Goal: Use online tool/utility: Utilize a website feature to perform a specific function

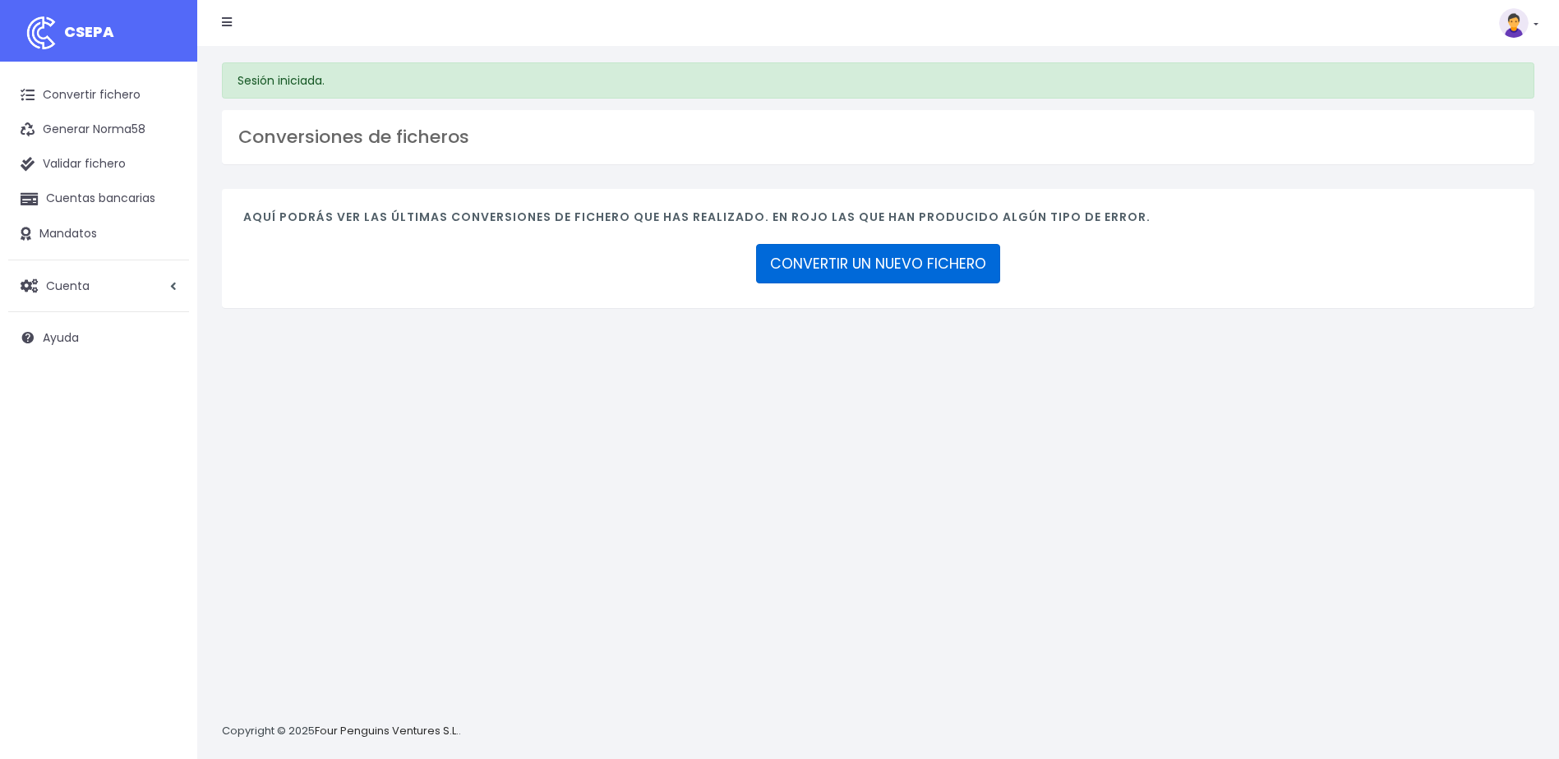
click at [952, 272] on link "CONVERTIR UN NUEVO FICHERO" at bounding box center [878, 263] width 244 height 39
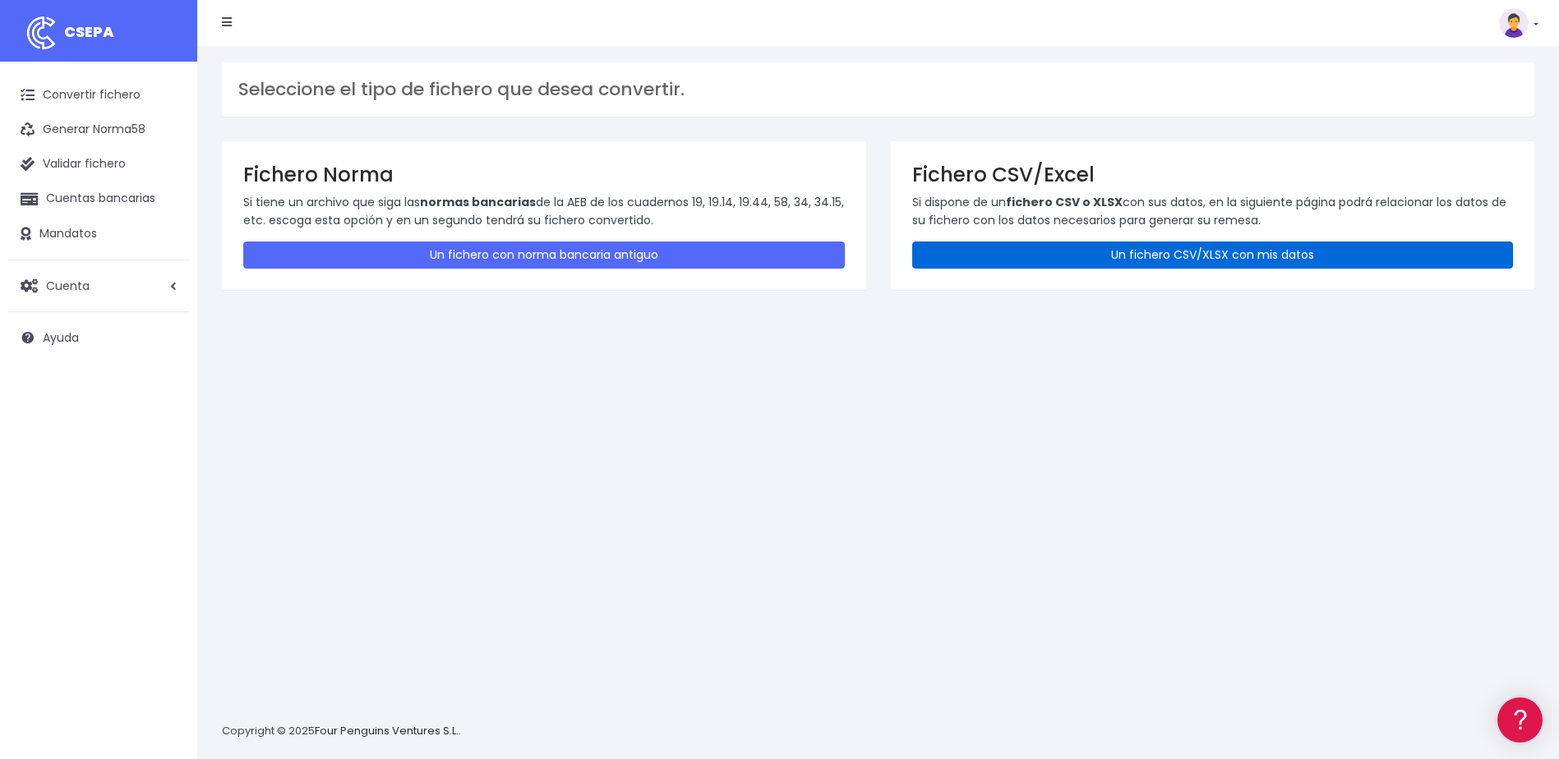
click at [1081, 249] on link "Un fichero CSV/XLSX con mis datos" at bounding box center [1213, 255] width 602 height 27
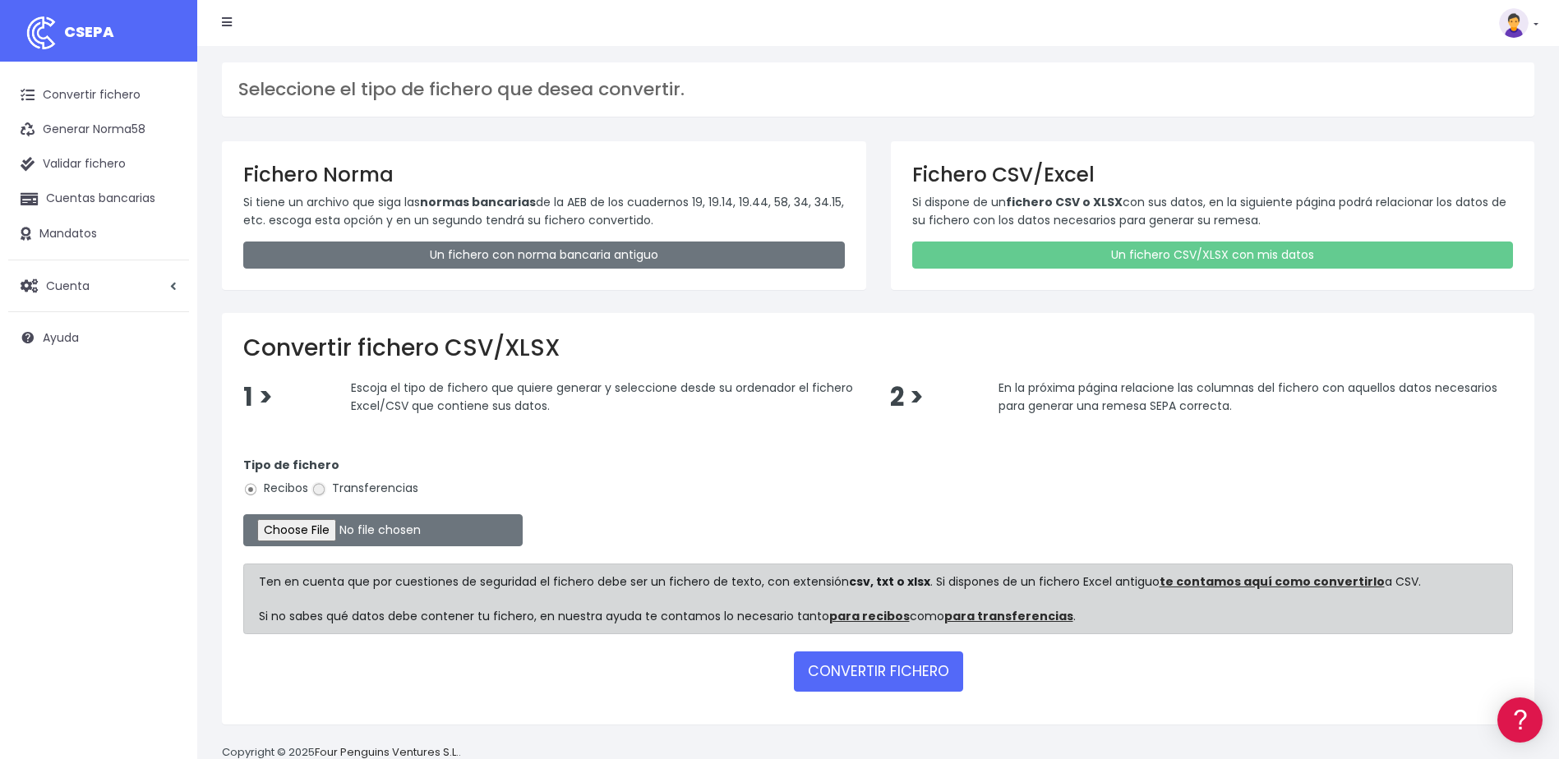
click at [323, 493] on input "Transferencias" at bounding box center [318, 489] width 15 height 15
radio input "true"
click at [334, 520] on input "file" at bounding box center [382, 530] width 279 height 32
type input "C:\fakepath\devoluciones sociedad 0530 importe total 3389,38 eur.csv"
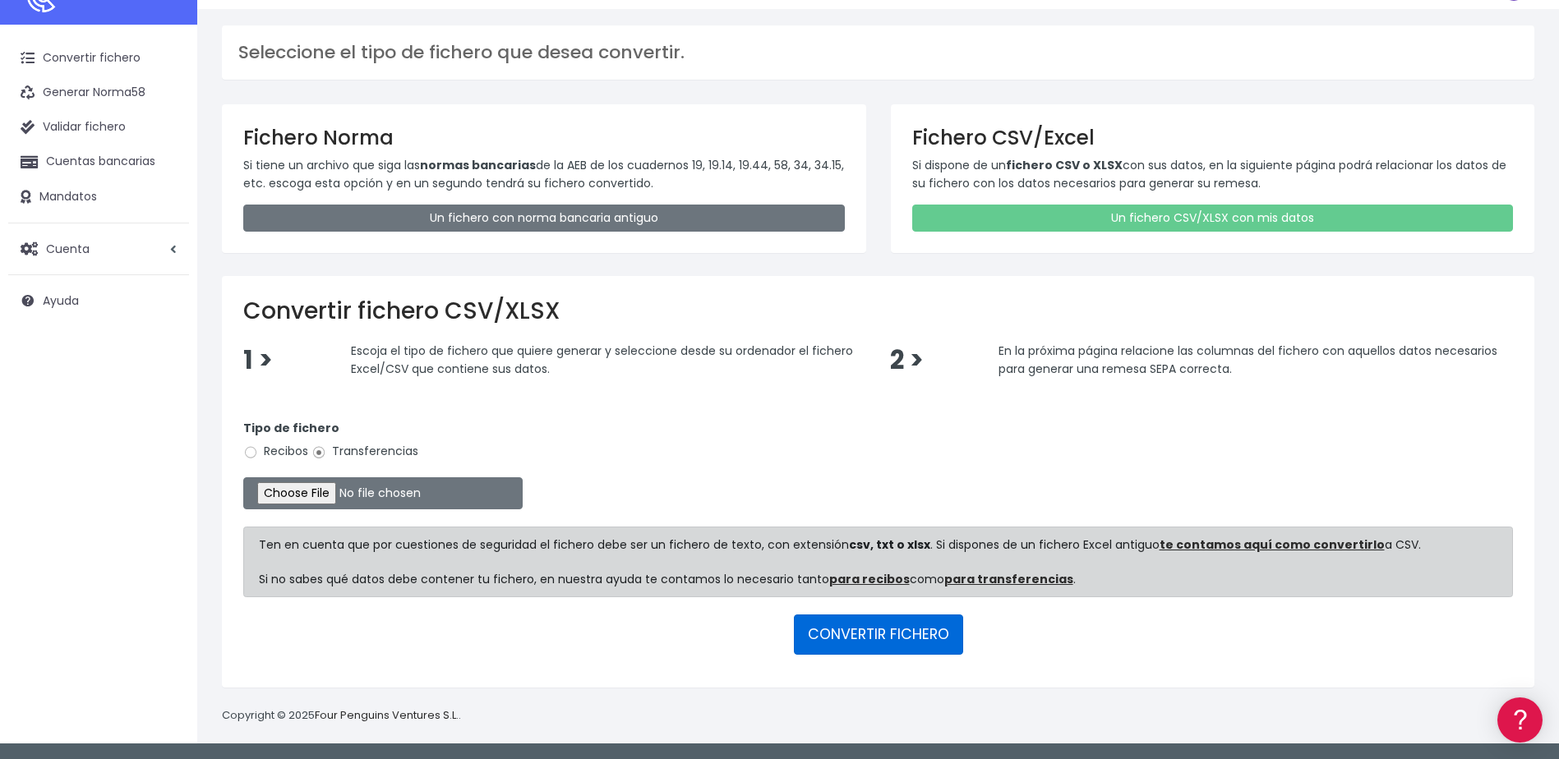
click at [841, 637] on button "CONVERTIR FICHERO" at bounding box center [878, 634] width 169 height 39
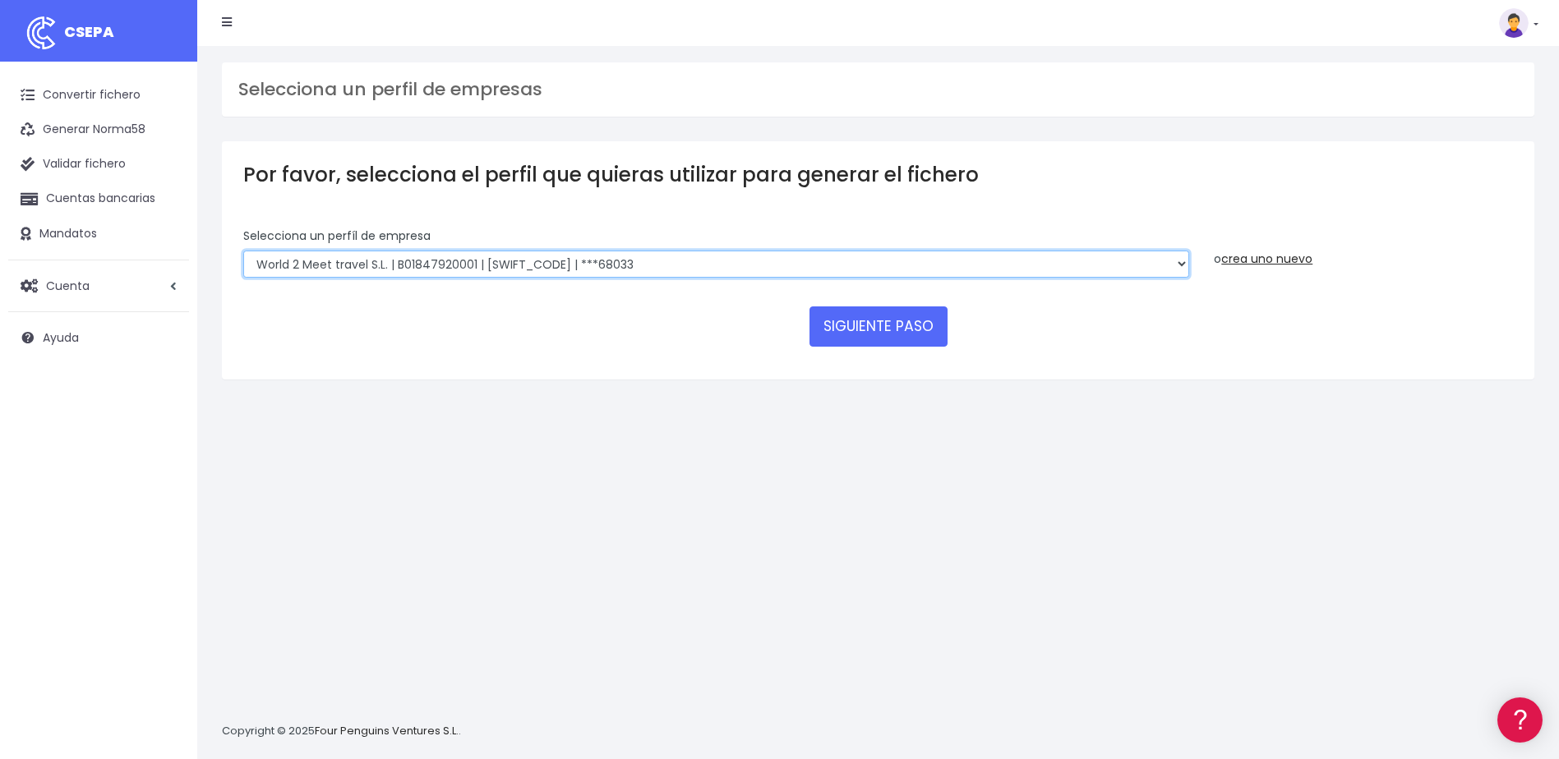
click at [1130, 261] on select "WORLD2MEET,S.L.U | b62880992 | [SWIFT_CODE] | ***97721 World 2 Meet SLU | B6288…" at bounding box center [716, 265] width 946 height 28
select select "2124"
click at [243, 251] on select "WORLD2MEET,S.L.U | b62880992 | [SWIFT_CODE] | ***97721 World 2 Meet SLU | B6288…" at bounding box center [716, 265] width 946 height 28
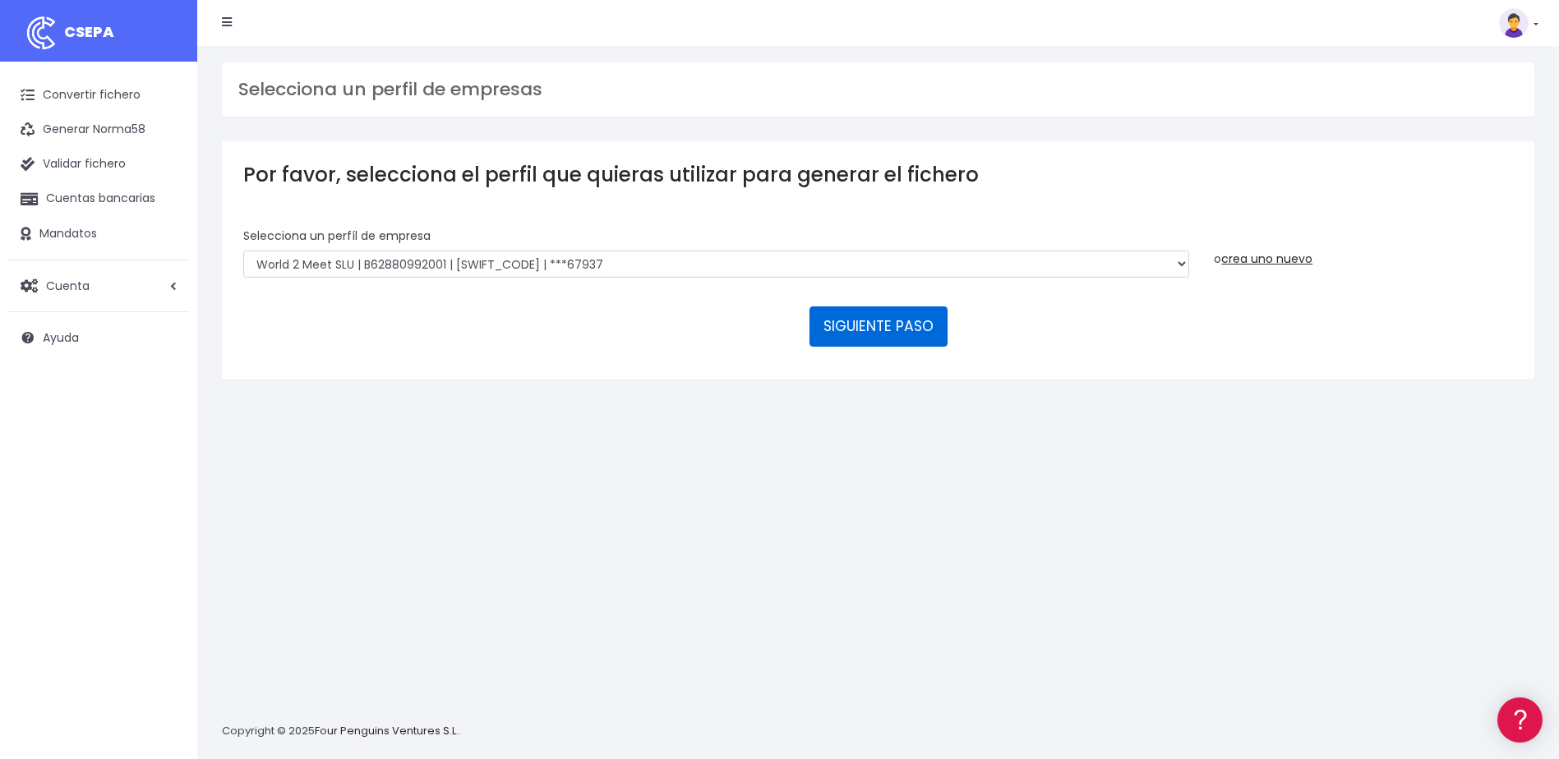
click at [883, 318] on button "SIGUIENTE PASO" at bounding box center [878, 326] width 138 height 39
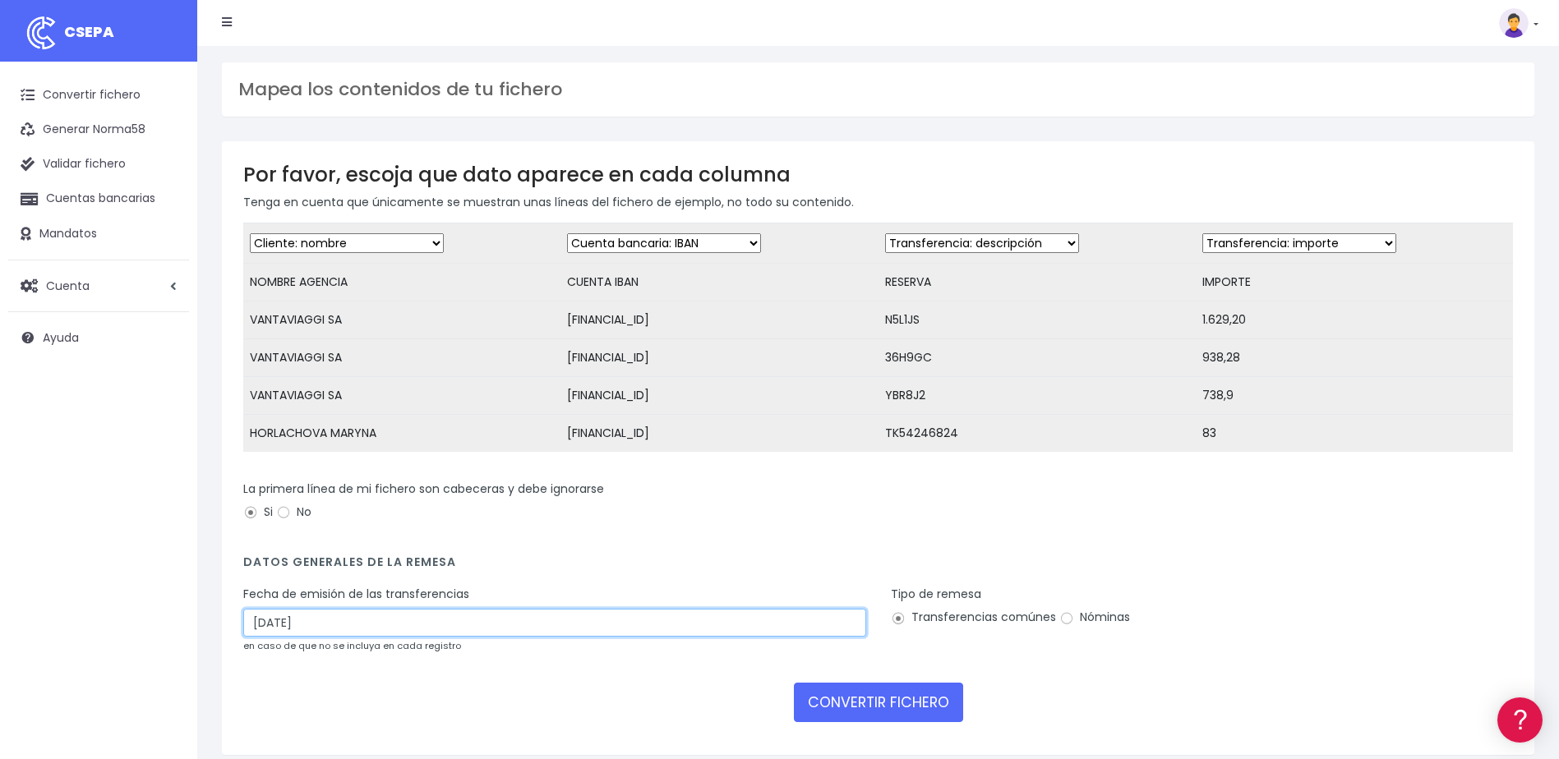
click at [265, 629] on input "26/09/2025" at bounding box center [554, 623] width 623 height 28
type input "24/09/2025"
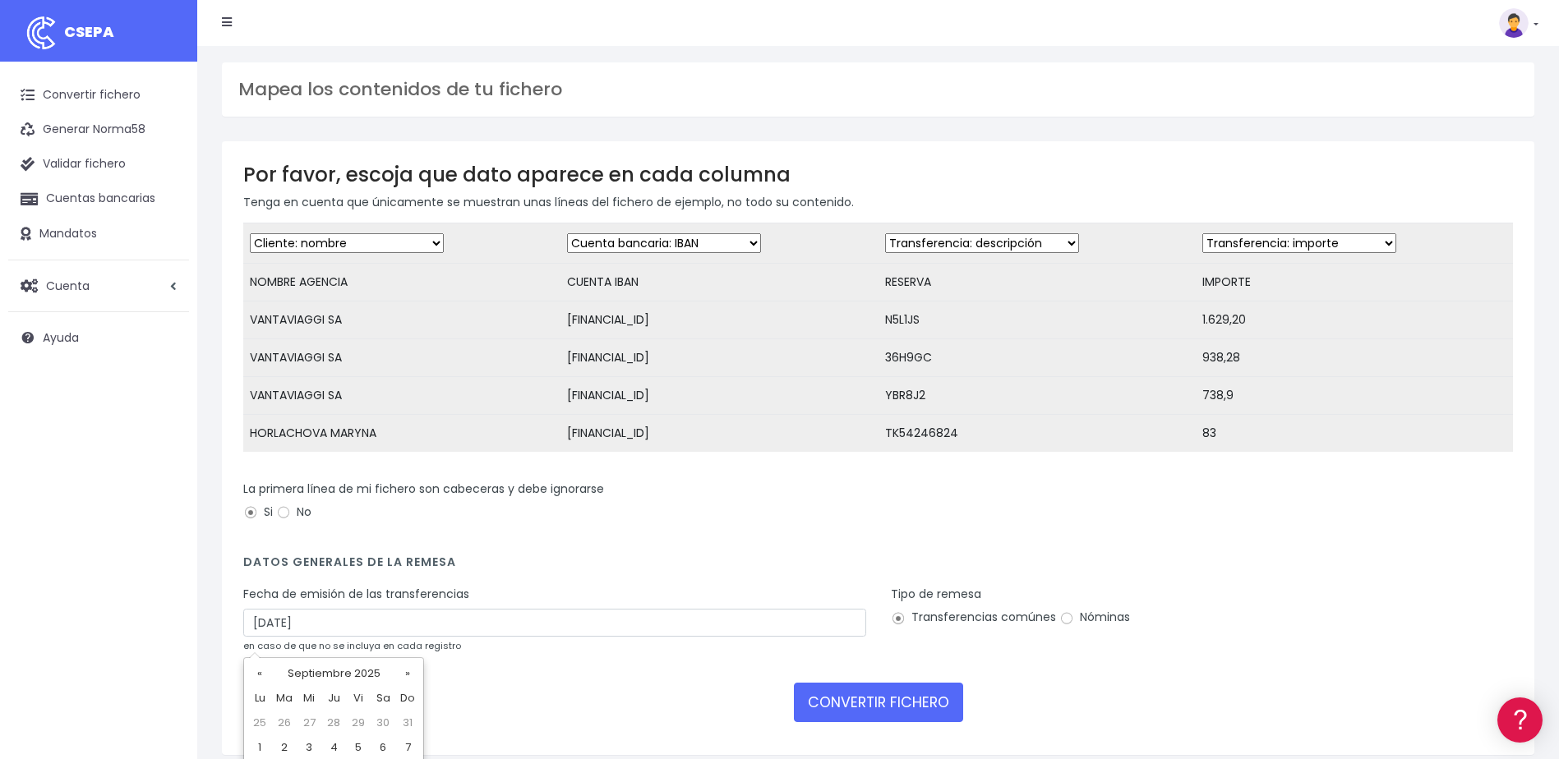
click at [1074, 685] on form "Desechar campo Cliente: nombre Cliente: DNI Cliente: Email Cliente: referencia …" at bounding box center [878, 478] width 1270 height 511
click at [854, 712] on button "CONVERTIR FICHERO" at bounding box center [878, 702] width 169 height 39
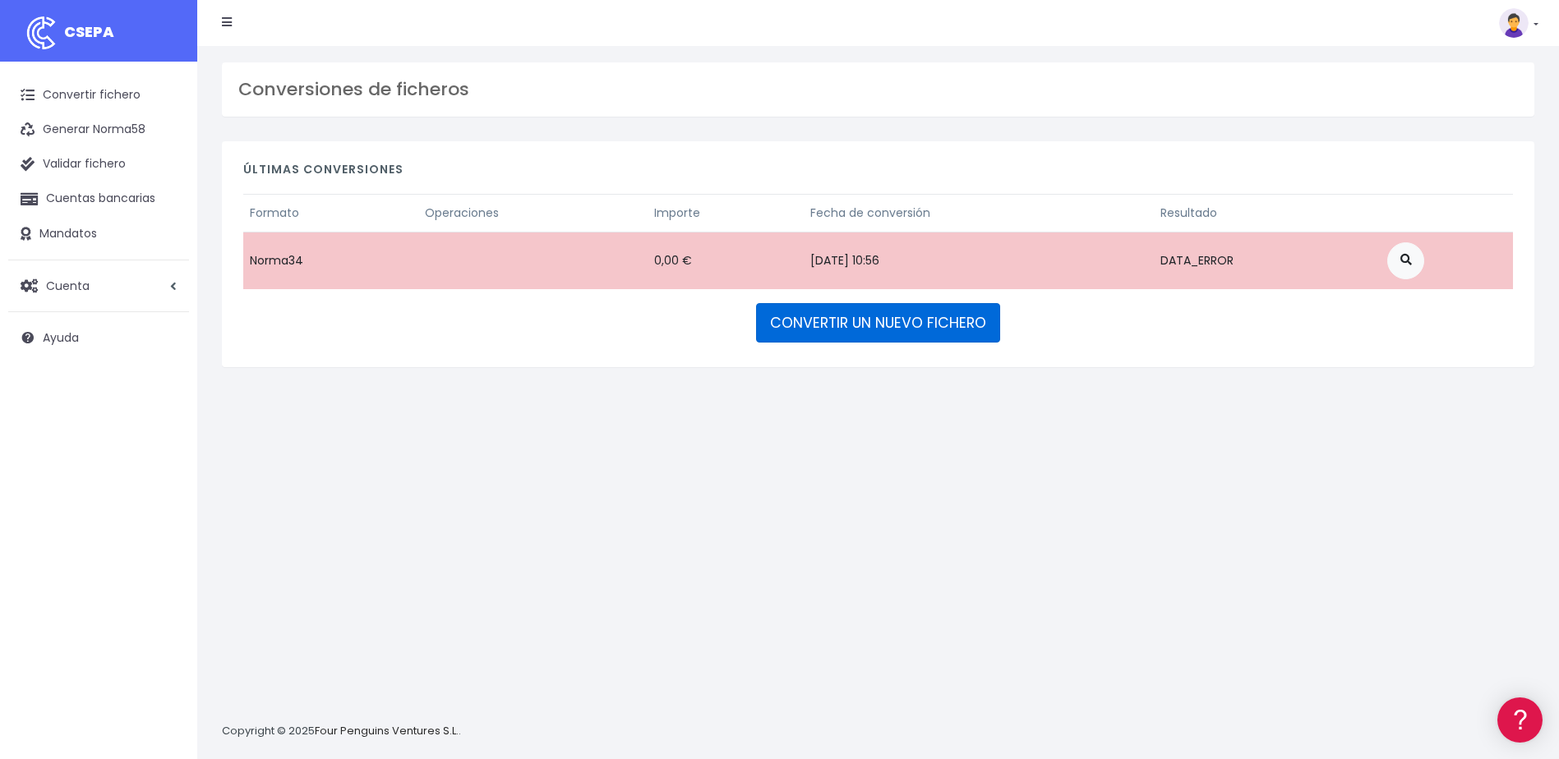
click at [925, 329] on link "CONVERTIR UN NUEVO FICHERO" at bounding box center [878, 322] width 244 height 39
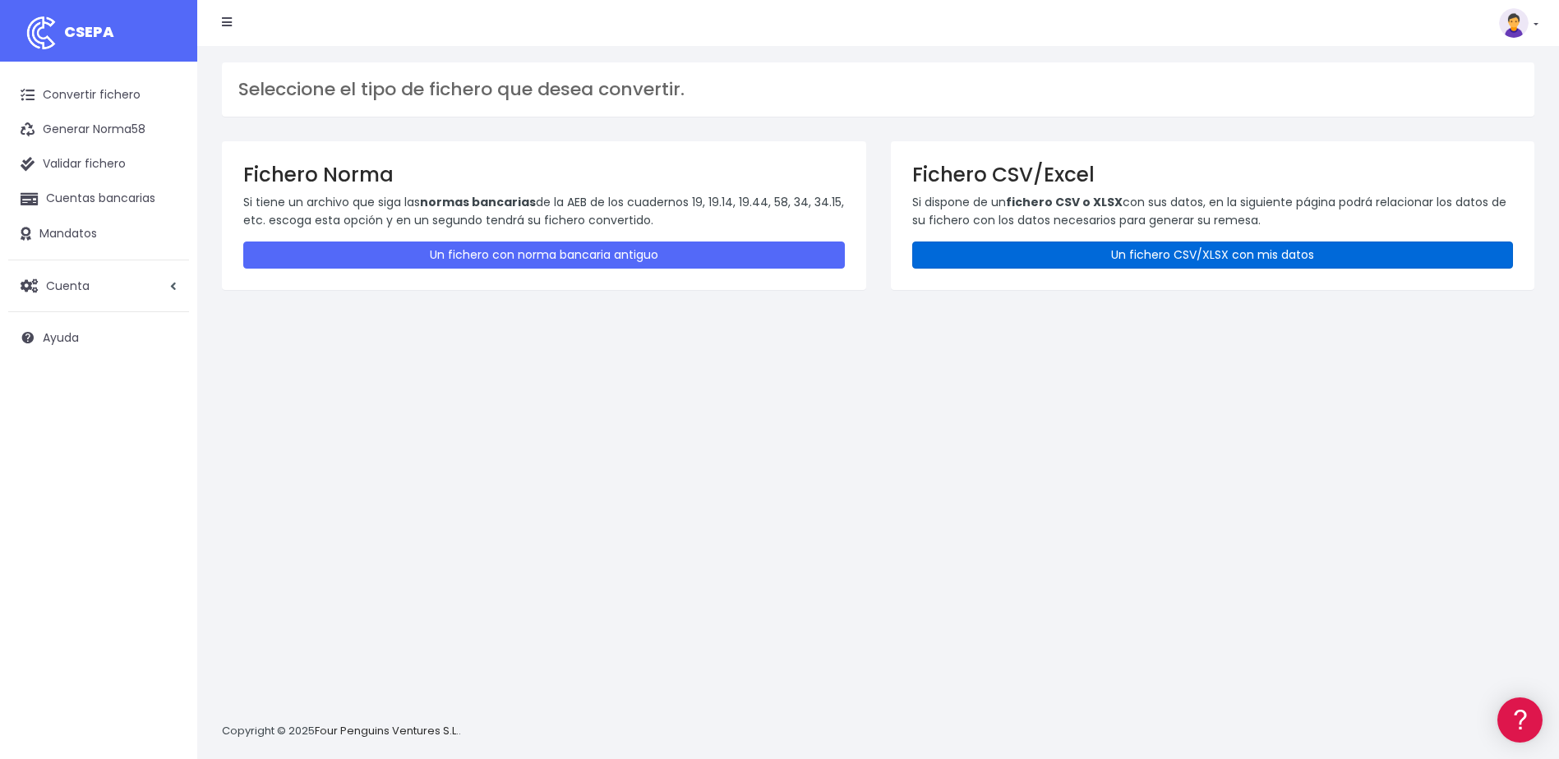
click at [1282, 253] on link "Un fichero CSV/XLSX con mis datos" at bounding box center [1213, 255] width 602 height 27
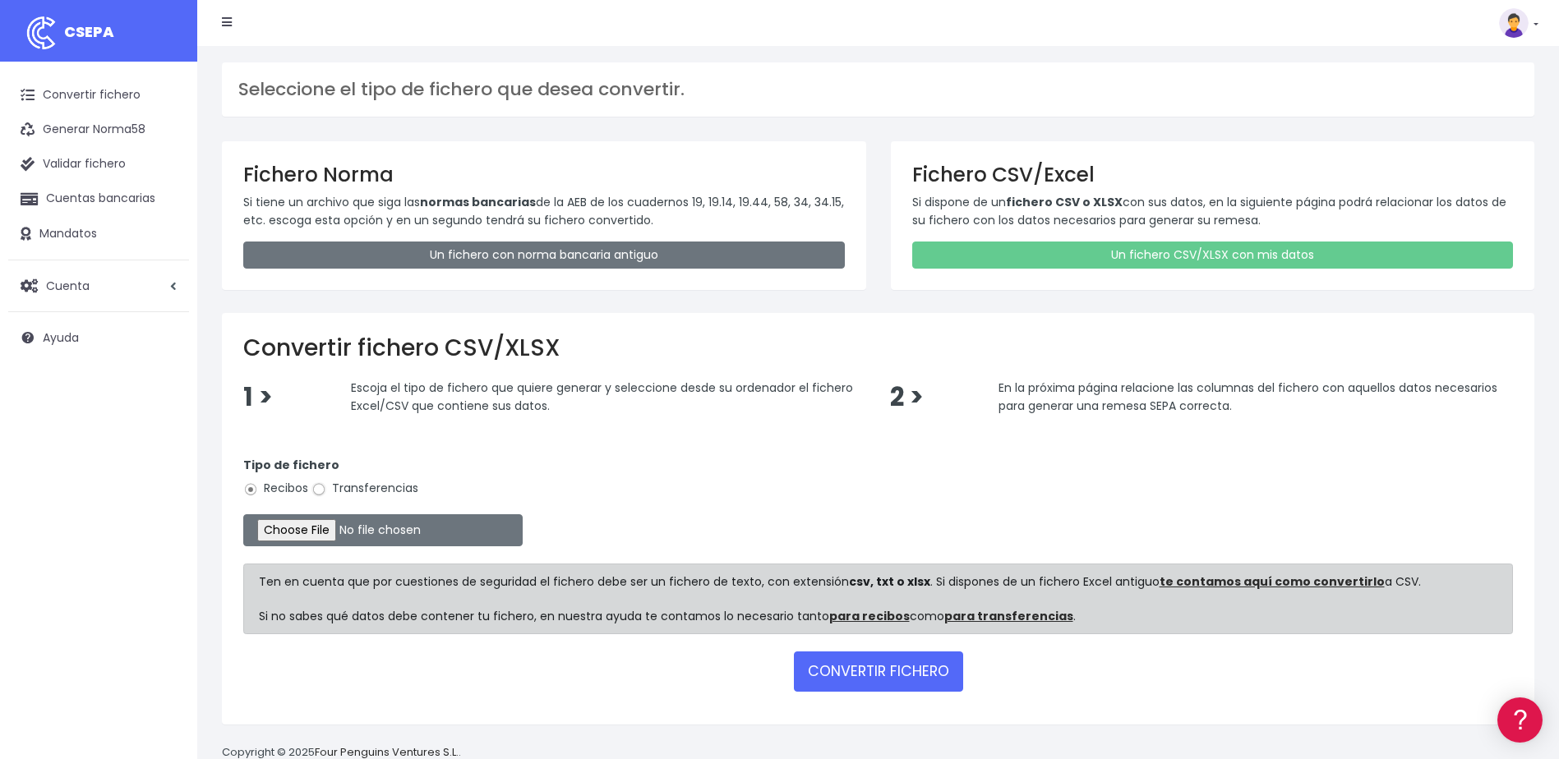
click at [320, 491] on input "Transferencias" at bounding box center [318, 489] width 15 height 15
radio input "true"
click at [311, 524] on input "file" at bounding box center [382, 530] width 279 height 32
type input "C:\fakepath\devoluciones sociedad 0530 importe total 3306,38 eur.csv"
click at [851, 666] on button "CONVERTIR FICHERO" at bounding box center [878, 671] width 169 height 39
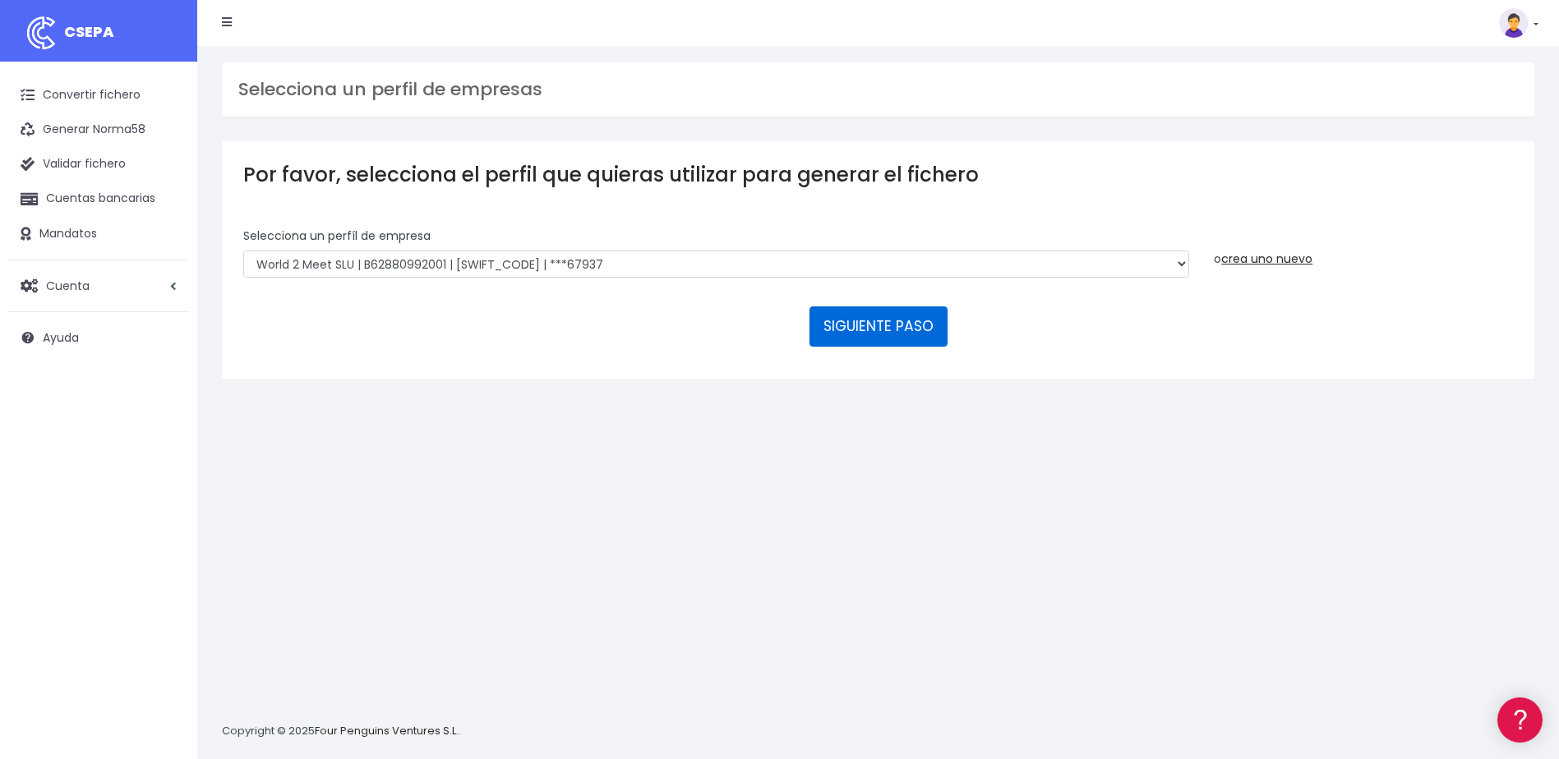
click at [827, 326] on button "SIGUIENTE PASO" at bounding box center [878, 326] width 138 height 39
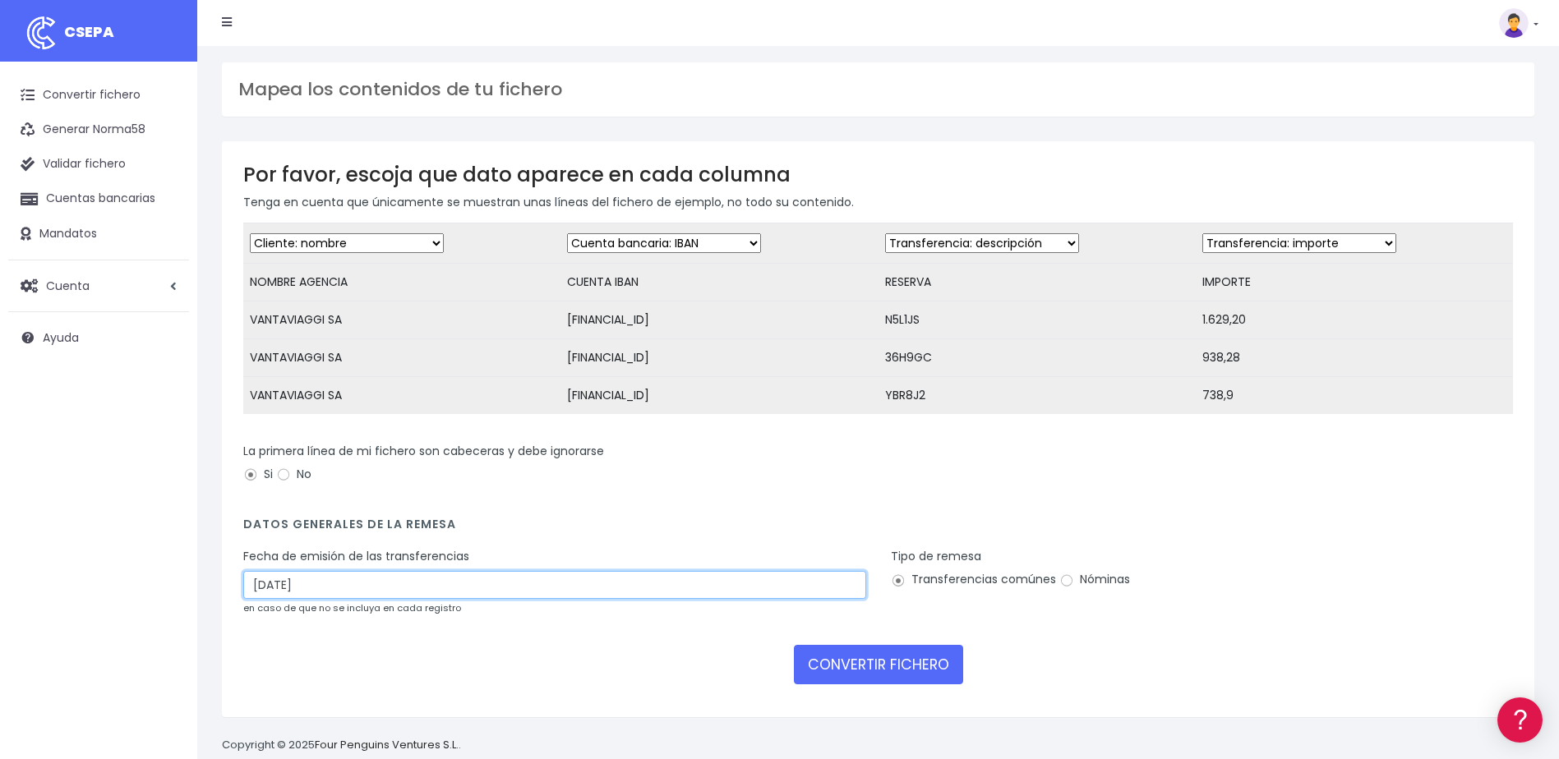
click at [265, 599] on input "[DATE]" at bounding box center [554, 585] width 623 height 28
type input "[DATE]"
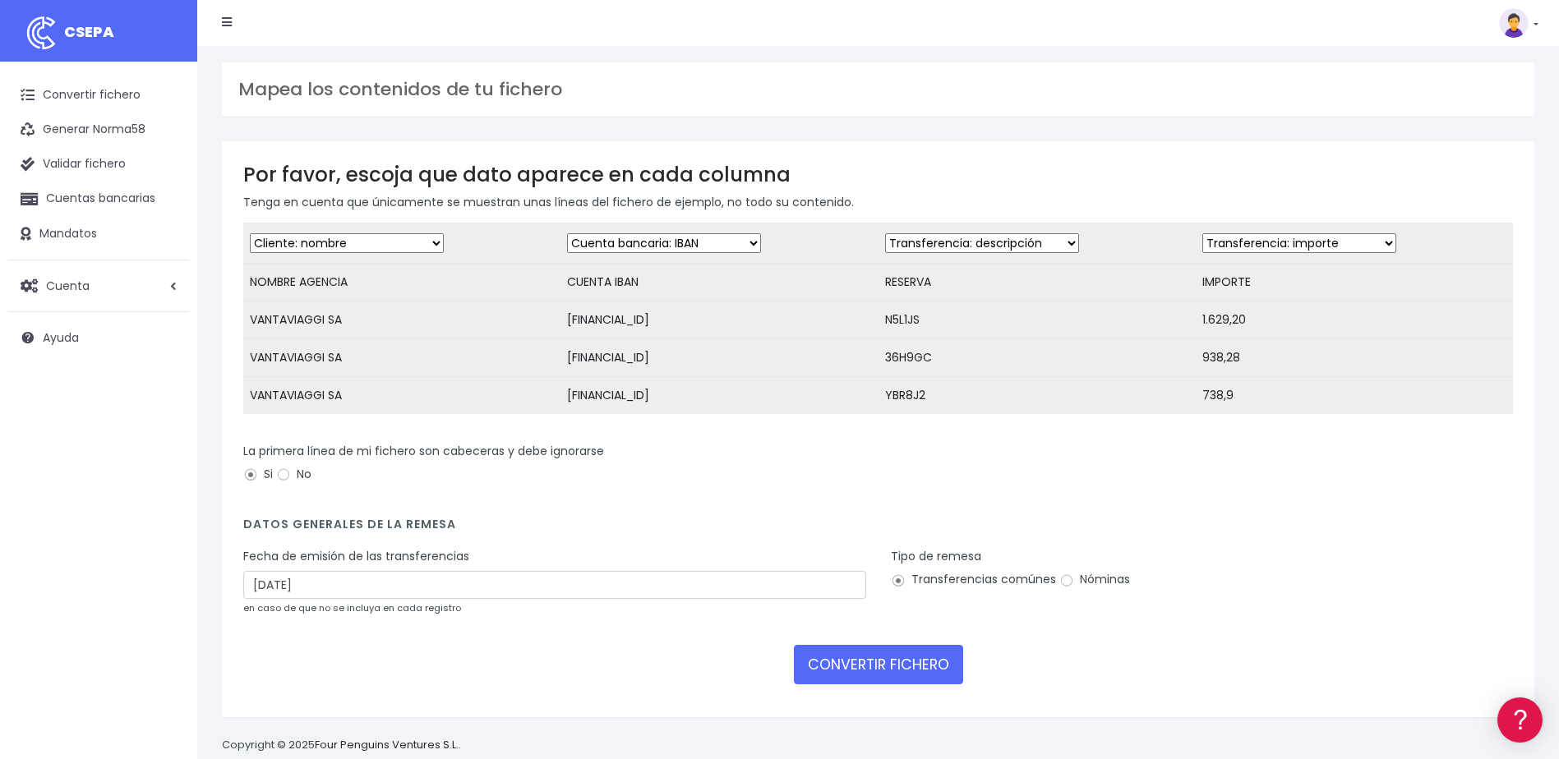
click at [1131, 696] on form "Desechar campo Cliente: nombre Cliente: DNI Cliente: Email Cliente: referencia …" at bounding box center [878, 459] width 1270 height 473
click at [901, 682] on button "CONVERTIR FICHERO" at bounding box center [878, 664] width 169 height 39
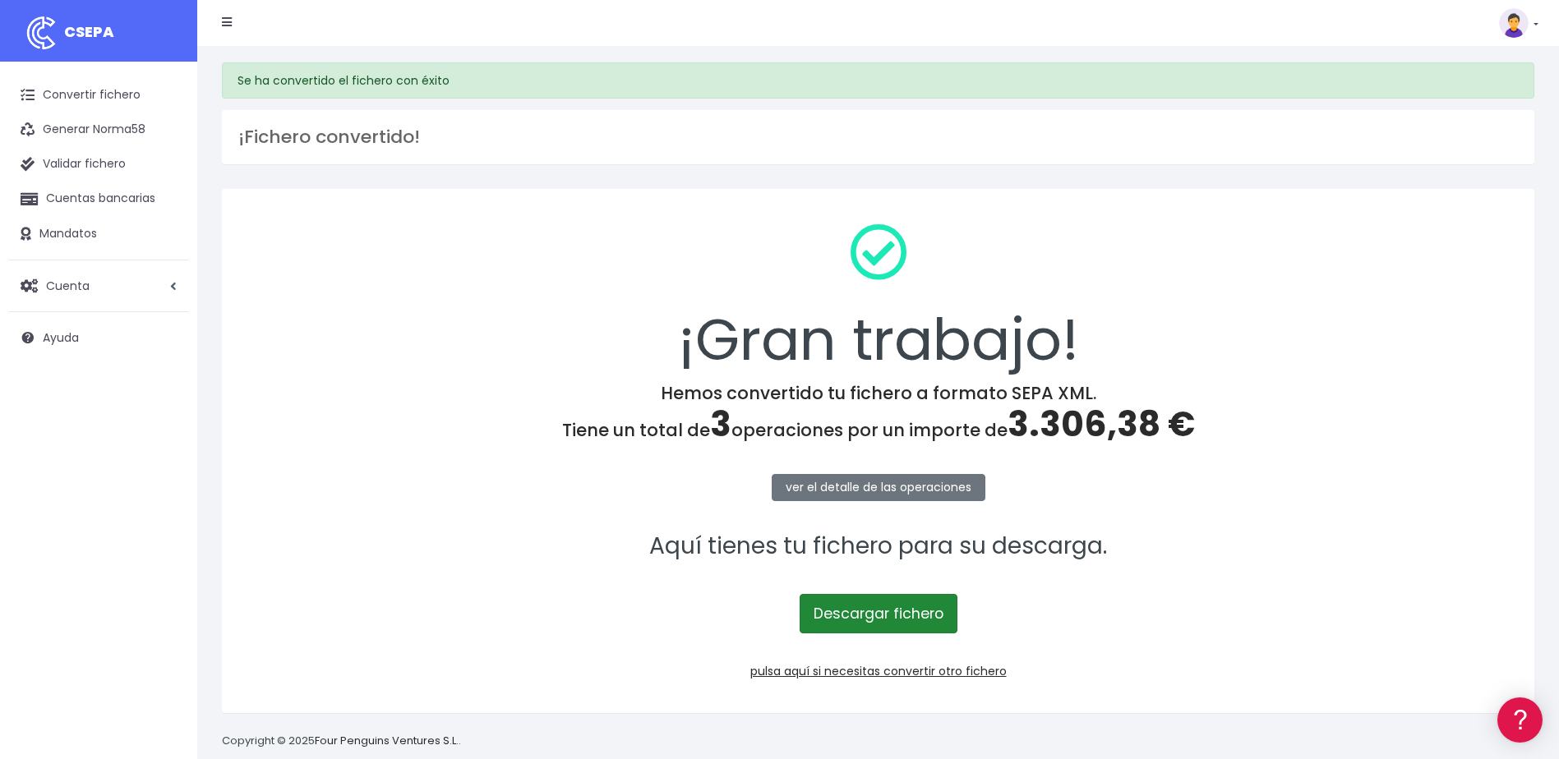
click at [912, 614] on link "Descargar fichero" at bounding box center [879, 613] width 158 height 39
